Goal: Task Accomplishment & Management: Manage account settings

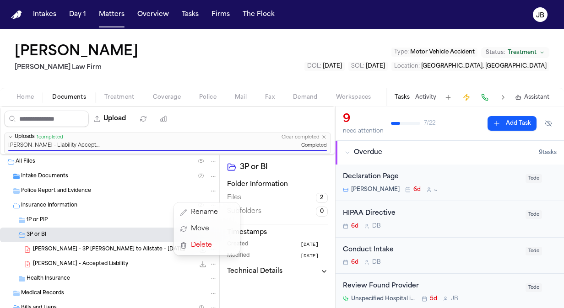
click at [119, 16] on div "Intakes Day 1 Matters Overview Tasks Firms The [PERSON_NAME] [PERSON_NAME] [PER…" at bounding box center [282, 154] width 564 height 308
click at [96, 3] on nav "Intakes Day 1 Matters Overview Tasks Firms The [PERSON_NAME]" at bounding box center [282, 14] width 564 height 29
click at [107, 14] on button "Matters" at bounding box center [111, 14] width 33 height 16
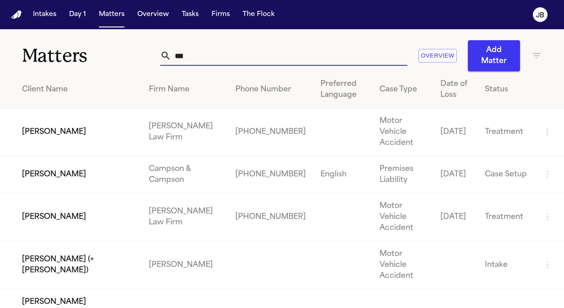
drag, startPoint x: 224, startPoint y: 49, endPoint x: 88, endPoint y: 50, distance: 135.9
click at [88, 50] on div "Matters *** Overview Add Matter" at bounding box center [282, 50] width 564 height 42
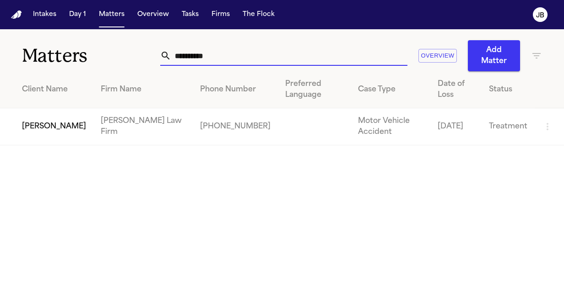
type input "**********"
click at [49, 125] on td "[PERSON_NAME]" at bounding box center [46, 126] width 93 height 37
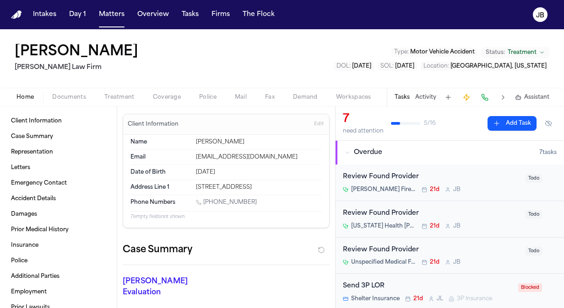
click at [66, 94] on span "Documents" at bounding box center [69, 97] width 34 height 7
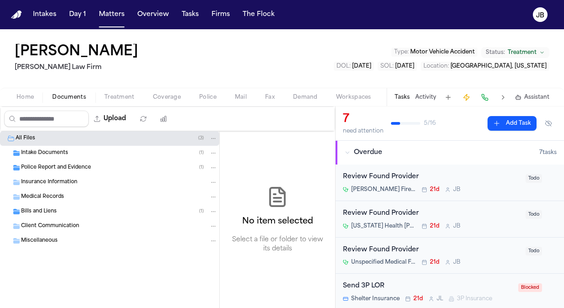
click at [49, 208] on span "Bills and Liens" at bounding box center [39, 212] width 36 height 8
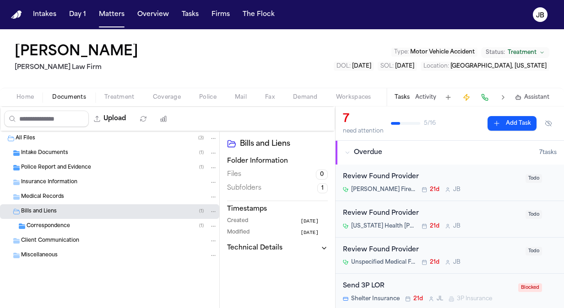
click at [80, 223] on div "Correspondence ( 1 )" at bounding box center [122, 226] width 191 height 8
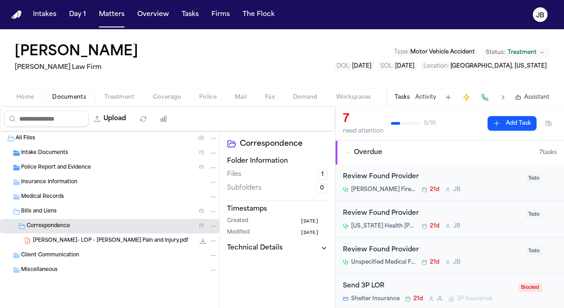
click at [121, 242] on span "[PERSON_NAME]- LOP - [PERSON_NAME] Pain and Injury.pdf" at bounding box center [110, 241] width 155 height 8
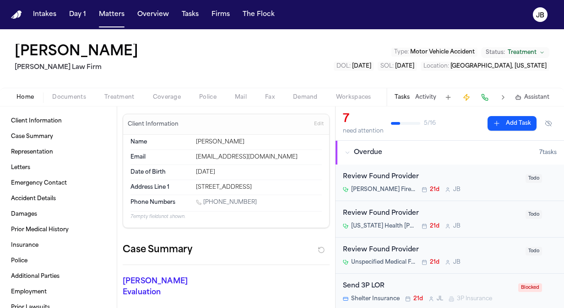
click at [22, 97] on span "Home" at bounding box center [24, 97] width 17 height 7
click at [105, 19] on button "Matters" at bounding box center [111, 14] width 33 height 16
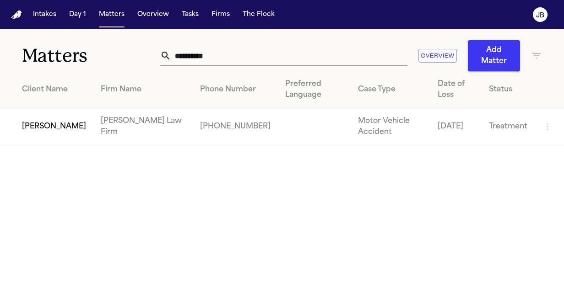
click at [63, 124] on td "[PERSON_NAME]" at bounding box center [46, 126] width 93 height 37
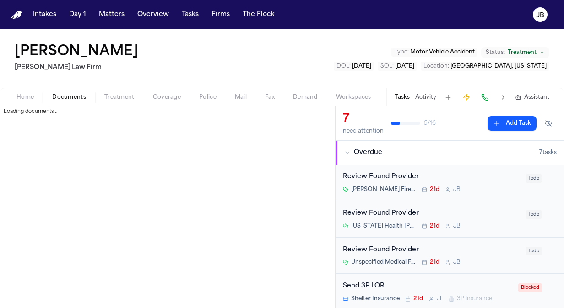
click at [56, 97] on span "Documents" at bounding box center [69, 97] width 34 height 7
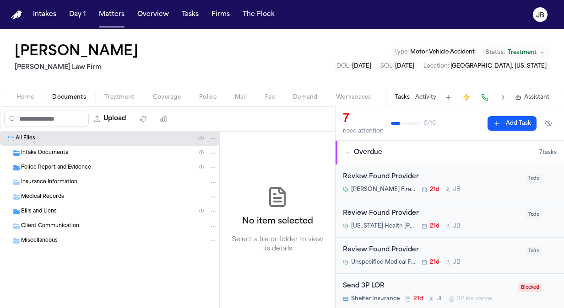
click at [67, 210] on div "Bills and Liens ( 1 )" at bounding box center [119, 212] width 196 height 8
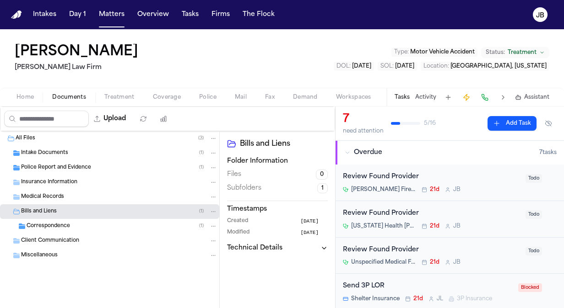
click at [89, 228] on div "Correspondence ( 1 )" at bounding box center [122, 226] width 191 height 8
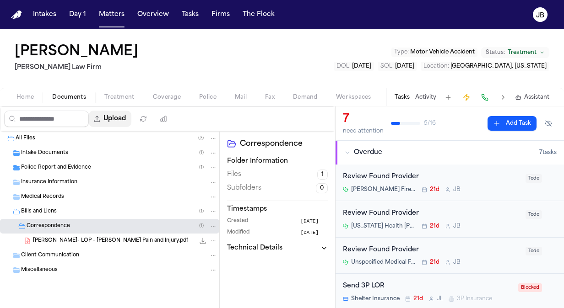
click at [115, 123] on button "Upload" at bounding box center [110, 119] width 43 height 16
select select "**********"
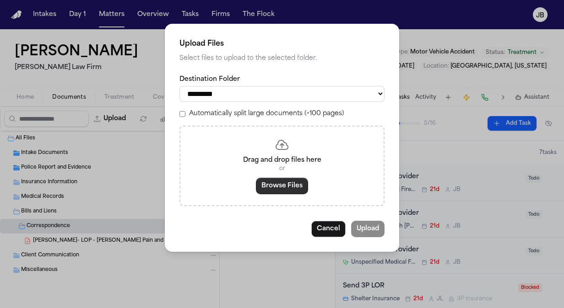
click at [284, 183] on button "Browse Files" at bounding box center [282, 186] width 52 height 16
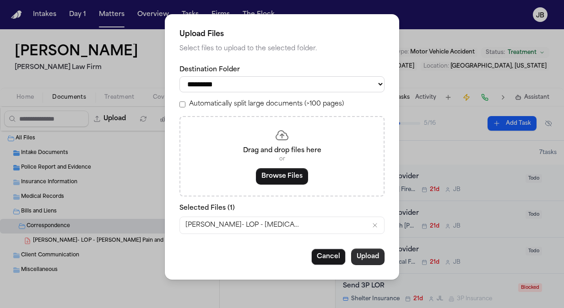
click at [374, 248] on div "**********" at bounding box center [282, 147] width 234 height 266
click at [374, 250] on button "Upload" at bounding box center [367, 257] width 33 height 16
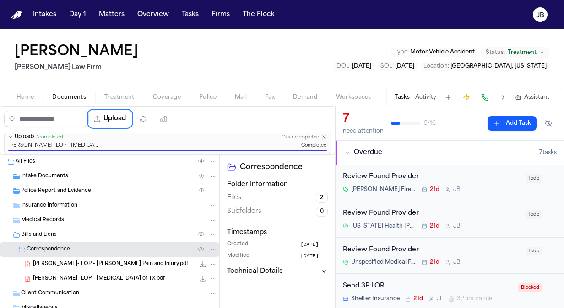
click at [210, 277] on icon "File: J. Clark- LOP - MRI of TX.pdf" at bounding box center [213, 279] width 6 height 6
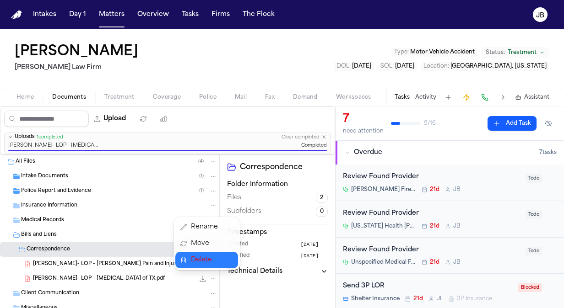
click at [209, 259] on span "Delete" at bounding box center [204, 260] width 27 height 11
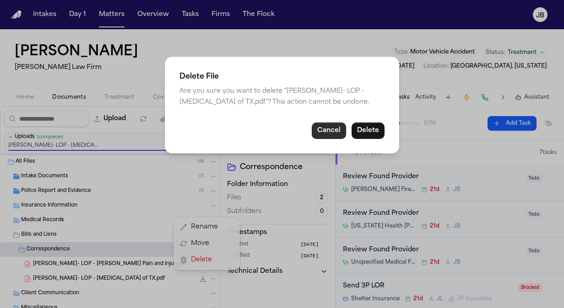
click at [332, 134] on button "Cancel" at bounding box center [329, 131] width 34 height 16
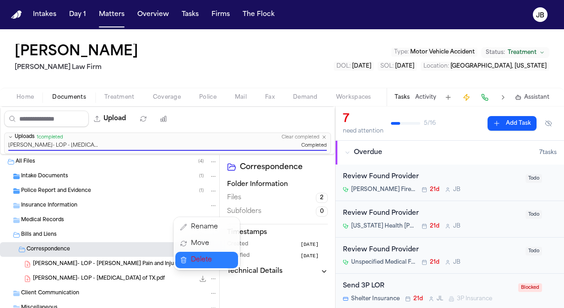
drag, startPoint x: 211, startPoint y: 252, endPoint x: 210, endPoint y: 263, distance: 11.1
click at [210, 263] on div "Rename Move [GEOGRAPHIC_DATA]" at bounding box center [206, 243] width 66 height 53
click at [210, 263] on span "Delete" at bounding box center [204, 260] width 27 height 11
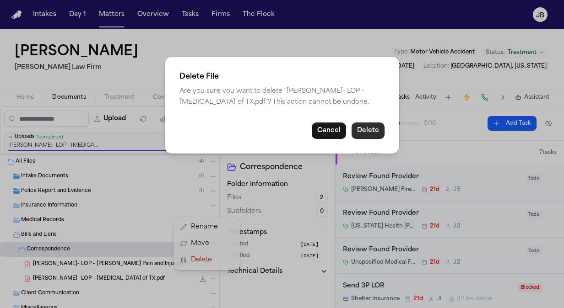
click at [370, 130] on button "Delete" at bounding box center [367, 131] width 33 height 16
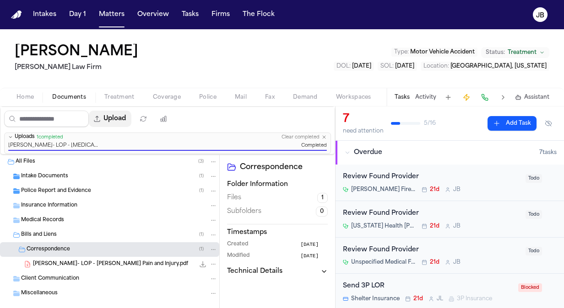
click at [125, 120] on button "Upload" at bounding box center [110, 119] width 43 height 16
select select "**********"
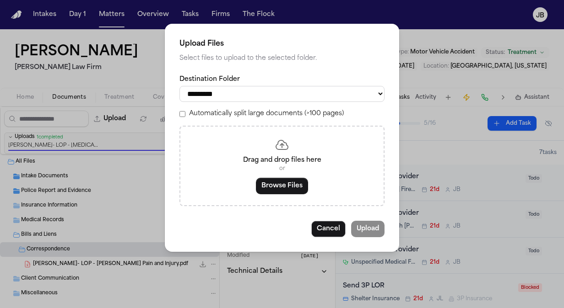
click at [270, 184] on button "Browse Files" at bounding box center [282, 186] width 52 height 16
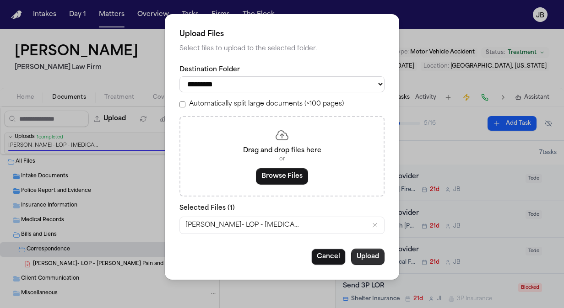
click at [370, 253] on button "Upload" at bounding box center [367, 257] width 33 height 16
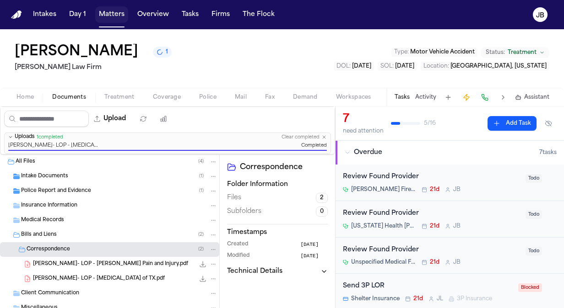
click at [109, 7] on button "Matters" at bounding box center [111, 14] width 33 height 16
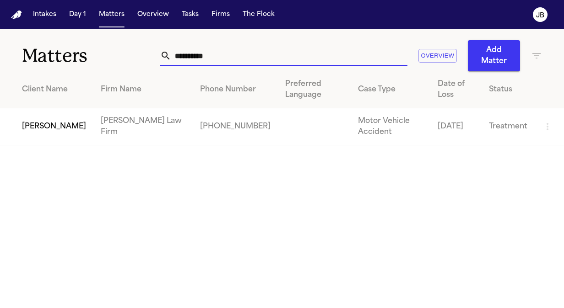
drag, startPoint x: 149, startPoint y: 61, endPoint x: 57, endPoint y: 62, distance: 91.5
click at [57, 62] on div "**********" at bounding box center [282, 50] width 564 height 42
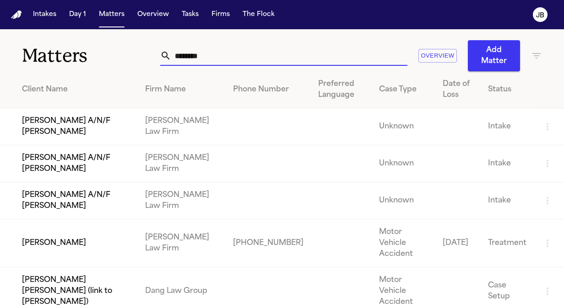
type input "********"
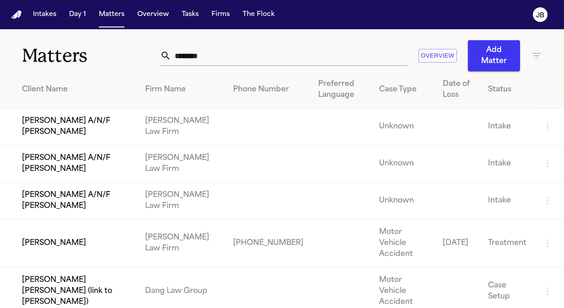
click at [57, 235] on td "[PERSON_NAME]" at bounding box center [69, 244] width 138 height 48
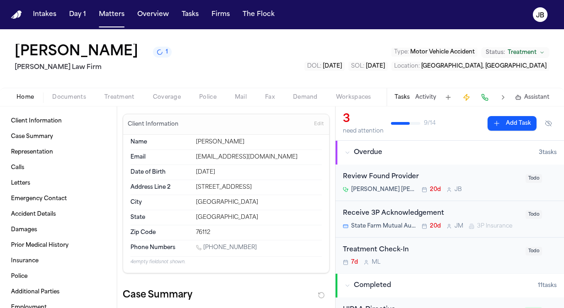
drag, startPoint x: 251, startPoint y: 245, endPoint x: 204, endPoint y: 250, distance: 46.9
click at [204, 250] on div "[PHONE_NUMBER]" at bounding box center [259, 248] width 126 height 9
copy link "[PHONE_NUMBER]"
click at [70, 94] on span "Documents" at bounding box center [69, 97] width 34 height 7
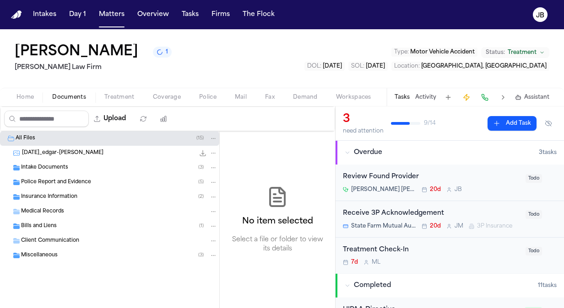
click at [69, 232] on div "Bills and Liens ( 1 )" at bounding box center [109, 226] width 219 height 15
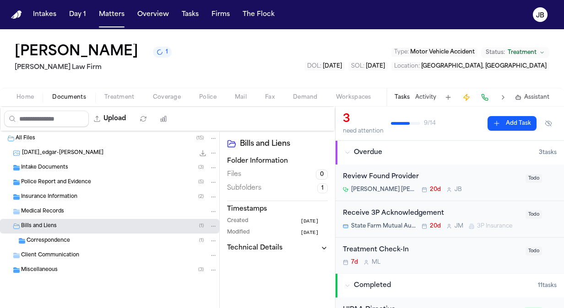
click at [122, 242] on div "Correspondence ( 1 )" at bounding box center [122, 241] width 191 height 8
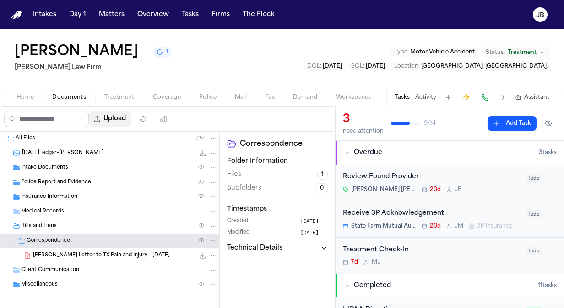
click at [129, 116] on button "Upload" at bounding box center [110, 119] width 43 height 16
select select "**********"
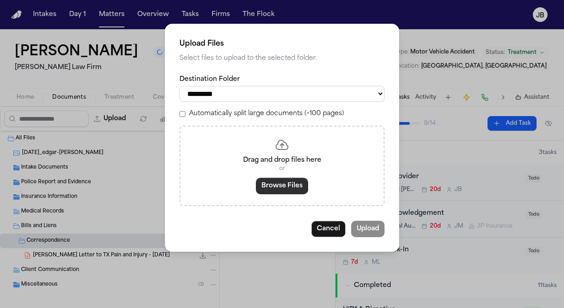
click at [283, 182] on button "Browse Files" at bounding box center [282, 186] width 52 height 16
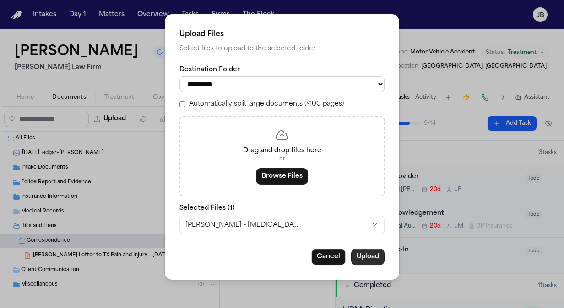
click at [368, 252] on button "Upload" at bounding box center [367, 257] width 33 height 16
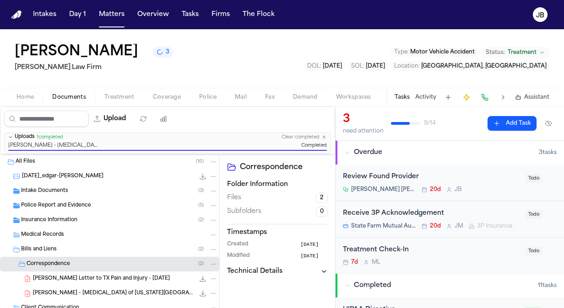
click at [114, 19] on button "Matters" at bounding box center [111, 14] width 33 height 16
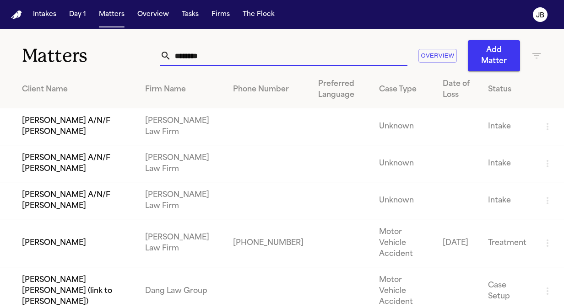
drag, startPoint x: 226, startPoint y: 63, endPoint x: 60, endPoint y: 59, distance: 165.7
click at [60, 59] on div "Matters ******** Overview Add Matter" at bounding box center [282, 50] width 564 height 42
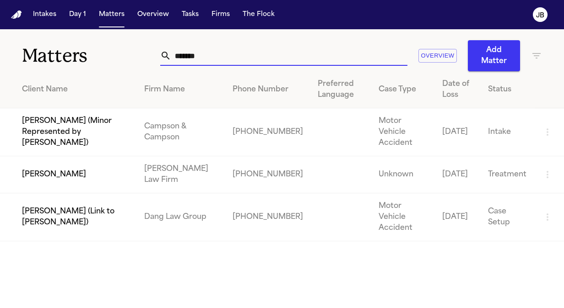
type input "*******"
click at [78, 159] on td "[PERSON_NAME]" at bounding box center [68, 174] width 137 height 37
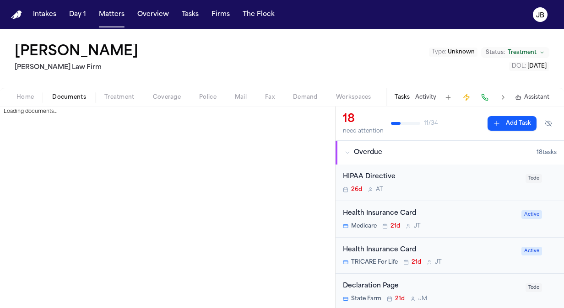
click at [64, 101] on button "Documents" at bounding box center [69, 97] width 52 height 11
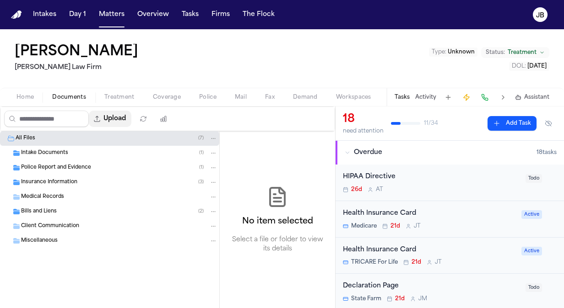
click at [131, 116] on button "Upload" at bounding box center [110, 119] width 43 height 16
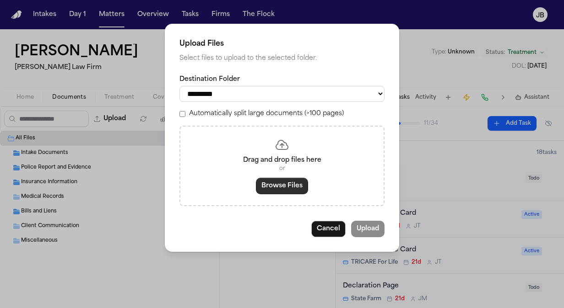
click at [300, 183] on button "Browse Files" at bounding box center [282, 186] width 52 height 16
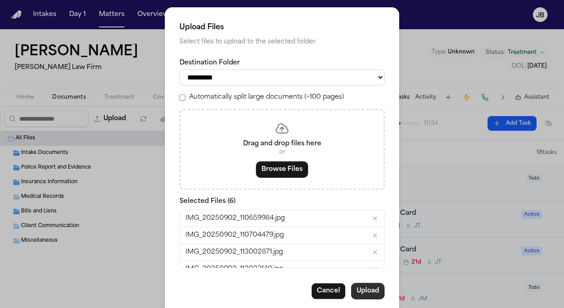
click at [362, 295] on button "Upload" at bounding box center [367, 291] width 33 height 16
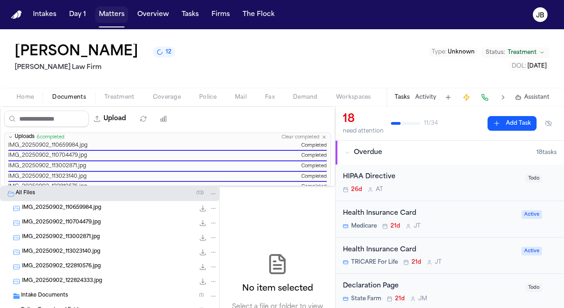
click at [110, 15] on button "Matters" at bounding box center [111, 14] width 33 height 16
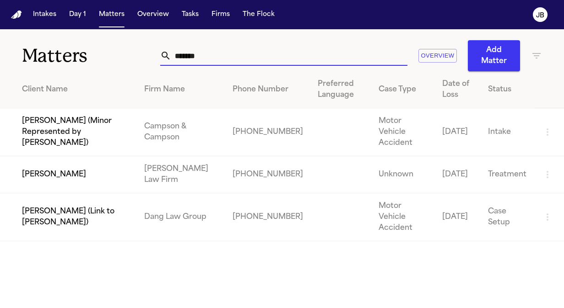
drag, startPoint x: 199, startPoint y: 51, endPoint x: 83, endPoint y: 51, distance: 115.8
click at [83, 51] on div "Matters ******* Overview Add Matter" at bounding box center [282, 50] width 564 height 42
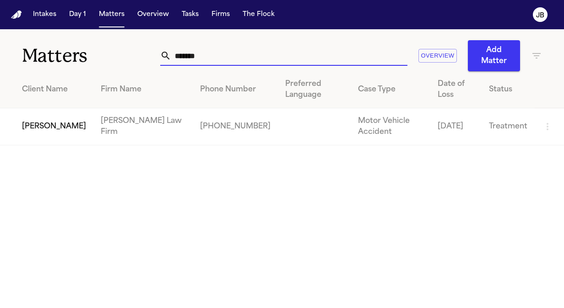
type input "*******"
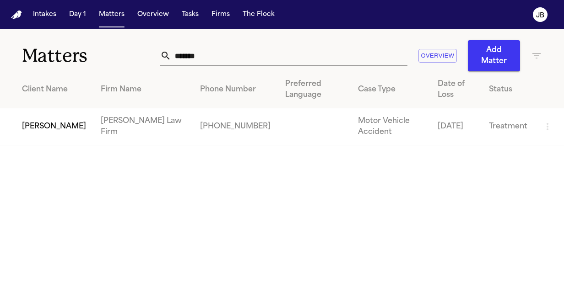
click at [48, 142] on td "[PERSON_NAME]" at bounding box center [46, 126] width 93 height 37
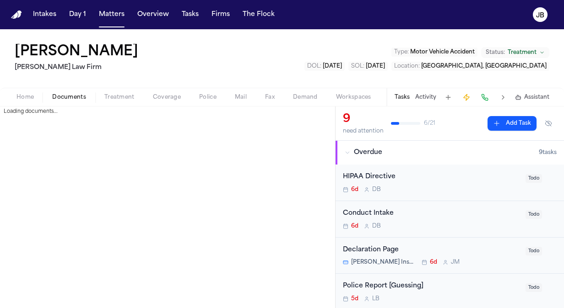
click at [72, 95] on span "Documents" at bounding box center [69, 97] width 34 height 7
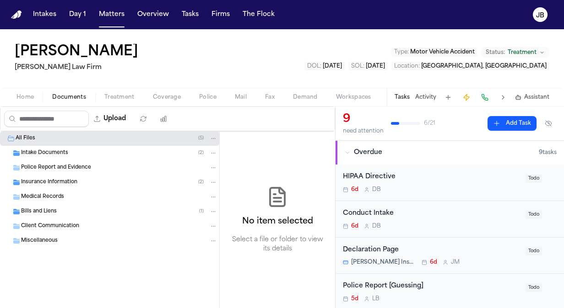
click at [36, 215] on div "Bills and Liens ( 1 )" at bounding box center [109, 212] width 219 height 15
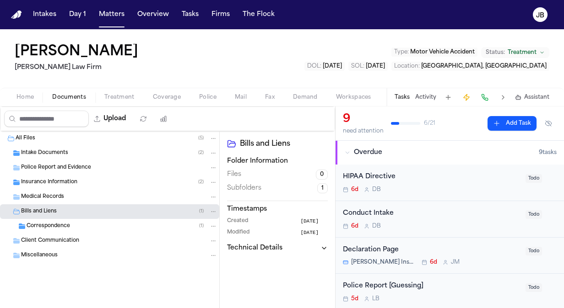
click at [88, 223] on div "Correspondence ( 1 )" at bounding box center [122, 226] width 191 height 8
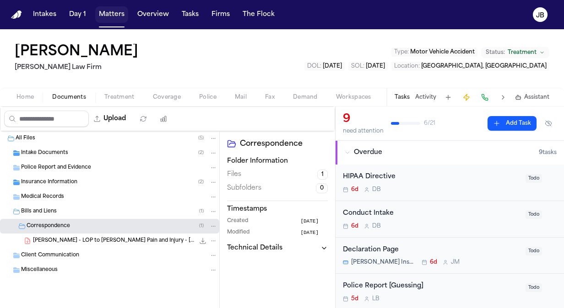
click at [114, 10] on button "Matters" at bounding box center [111, 14] width 33 height 16
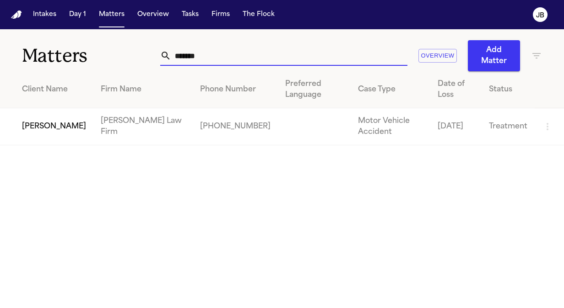
drag, startPoint x: 221, startPoint y: 61, endPoint x: 43, endPoint y: 59, distance: 177.6
click at [43, 59] on div "Matters ******* Overview Add Matter" at bounding box center [282, 50] width 564 height 42
type input "**********"
click at [51, 108] on td "[PERSON_NAME]" at bounding box center [46, 126] width 93 height 37
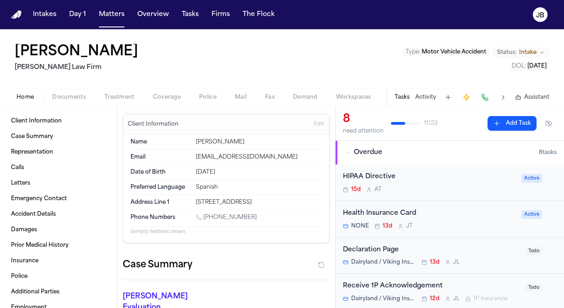
drag, startPoint x: 300, startPoint y: 197, endPoint x: 193, endPoint y: 204, distance: 106.8
click at [193, 204] on div "Address Line [GEOGRAPHIC_DATA][STREET_ADDRESS]" at bounding box center [225, 202] width 191 height 15
copy div "[STREET_ADDRESS]"
